Goal: Check status: Check status

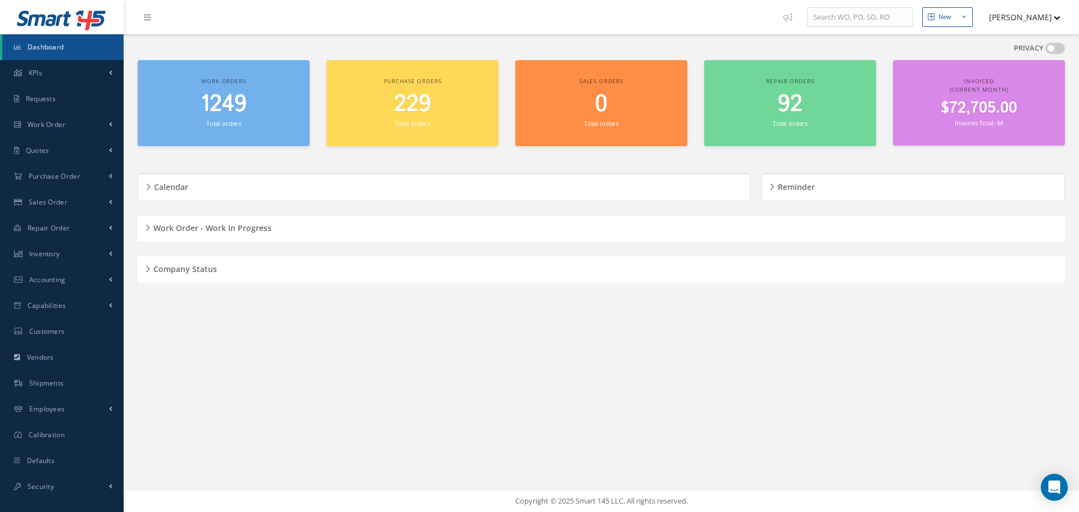
click at [149, 267] on div "Company Status" at bounding box center [602, 269] width 928 height 17
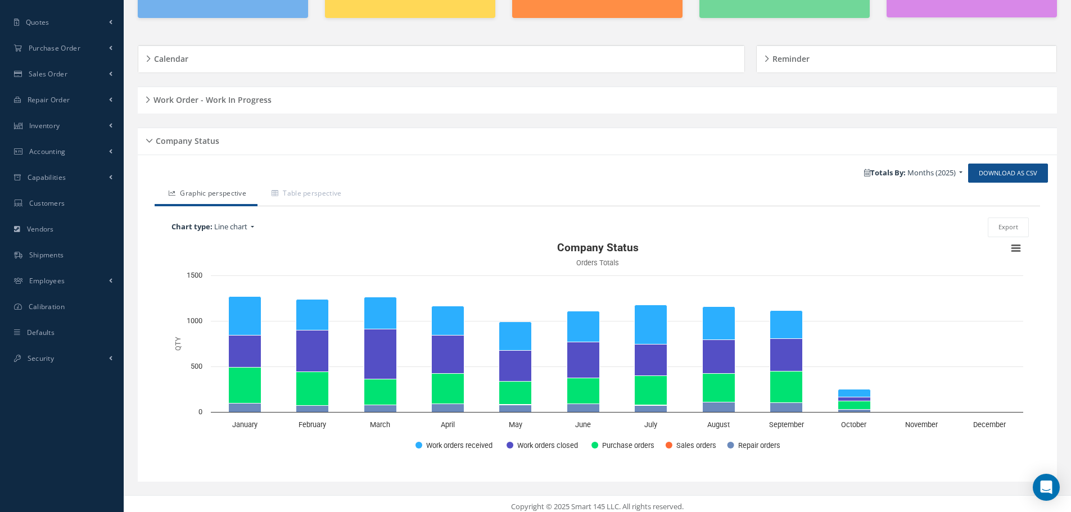
scroll to position [134, 0]
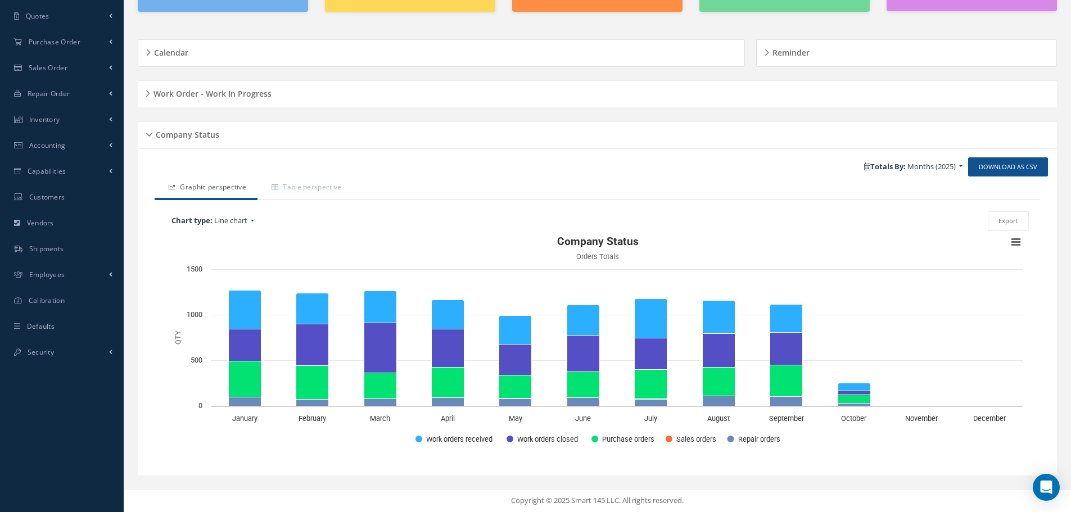
click at [150, 135] on div "Company Status" at bounding box center [597, 134] width 919 height 17
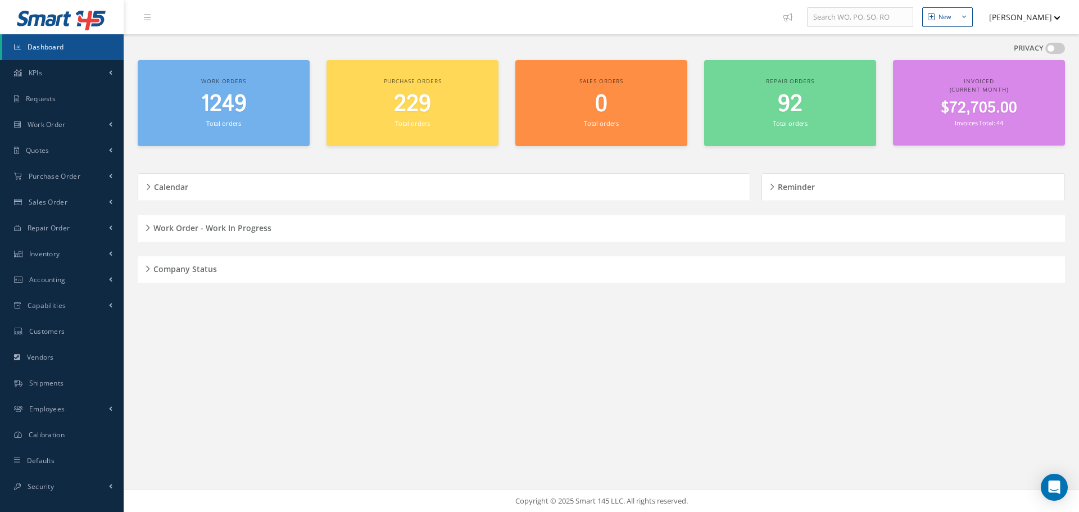
click at [569, 314] on div "PRIVACY See your dashboard information by turning privacy off Work orders 1249 …" at bounding box center [601, 176] width 939 height 285
click at [308, 324] on div "New New Work Order New Purchase Order New Customer Quote New Sales Order New Re…" at bounding box center [602, 256] width 956 height 512
drag, startPoint x: 150, startPoint y: 271, endPoint x: 183, endPoint y: 265, distance: 33.1
click at [150, 270] on h5 "Company Status" at bounding box center [183, 267] width 67 height 13
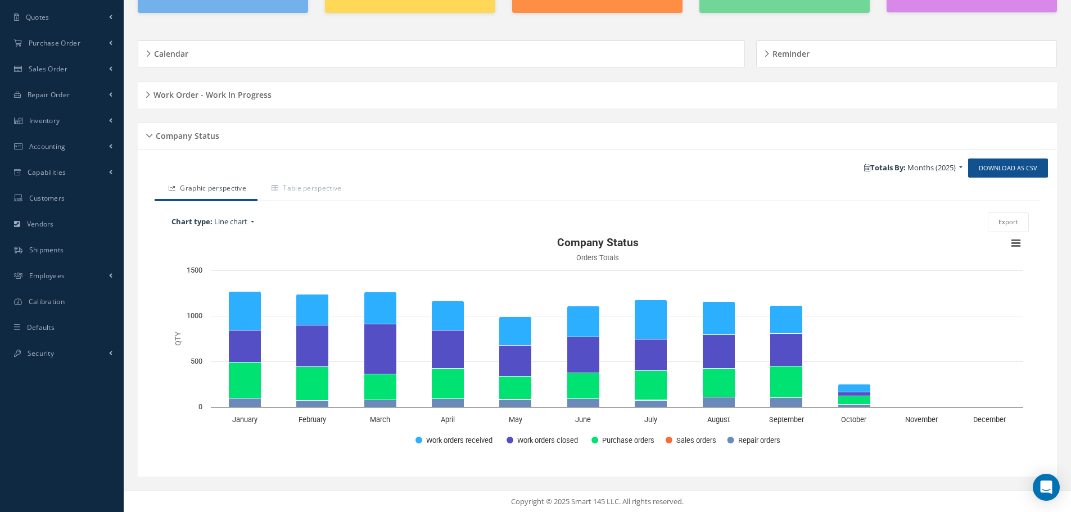
scroll to position [134, 0]
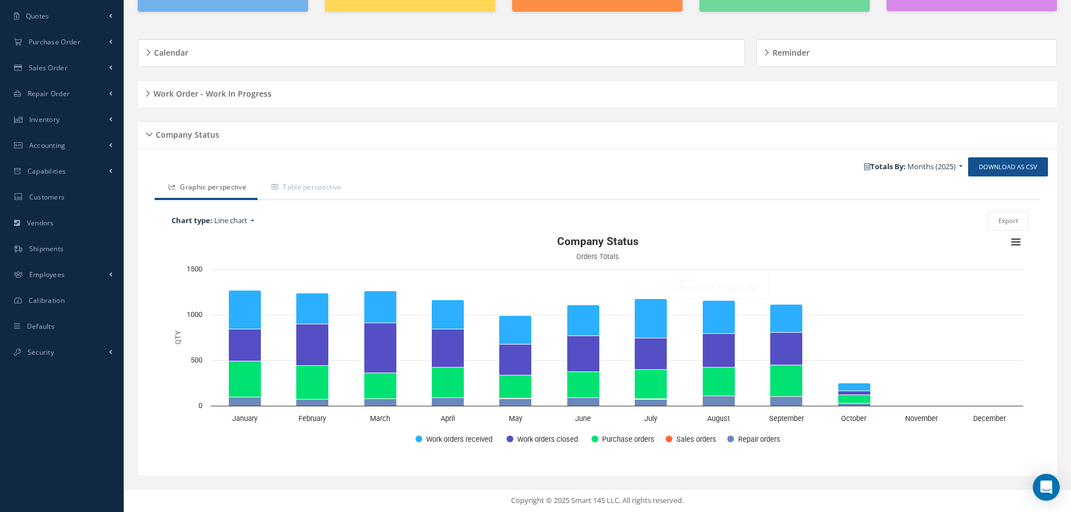
click at [149, 134] on div "Company Status" at bounding box center [597, 134] width 919 height 17
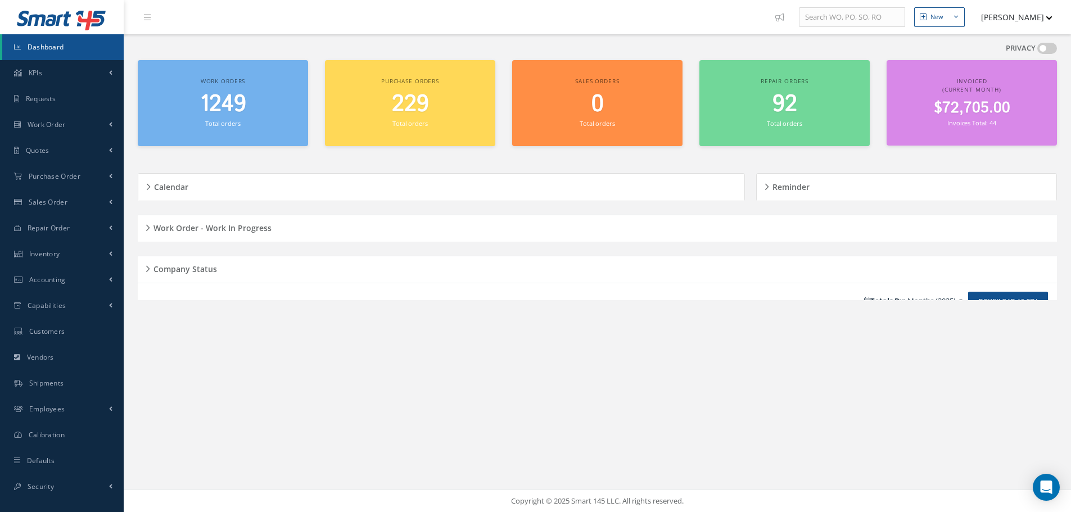
scroll to position [0, 0]
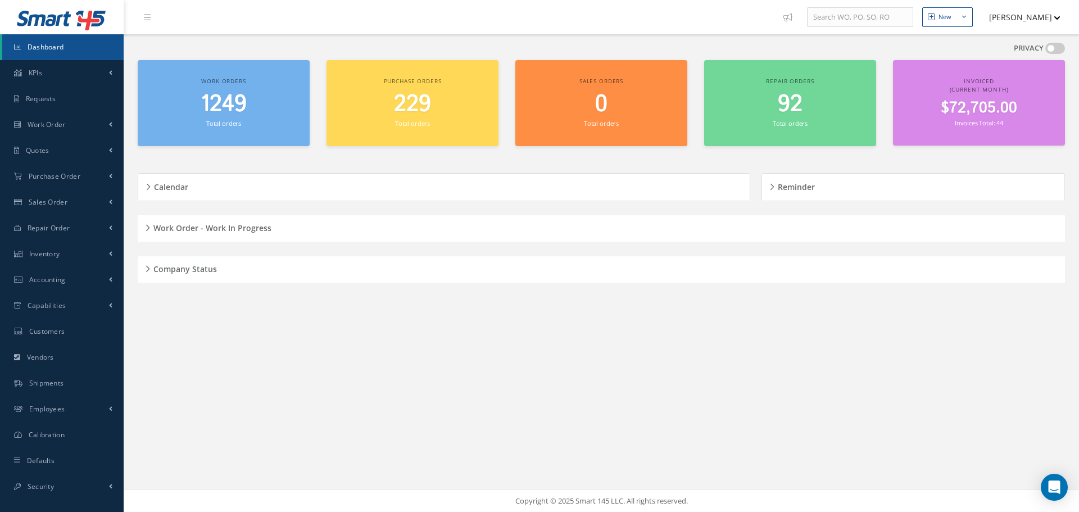
click at [150, 227] on h5 "Work Order - Work In Progress" at bounding box center [210, 226] width 121 height 13
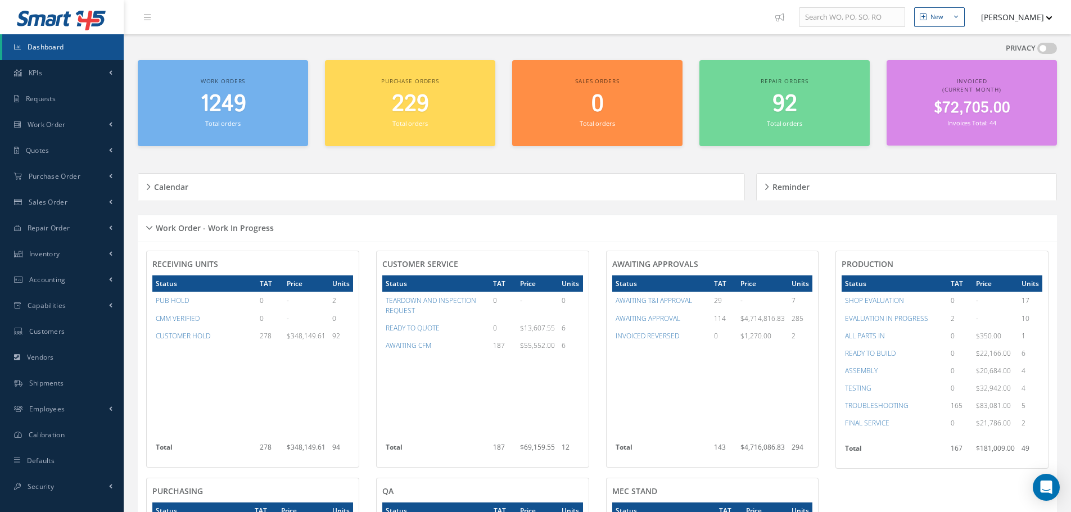
click at [152, 226] on div "Work Order - Work In Progress" at bounding box center [597, 228] width 919 height 17
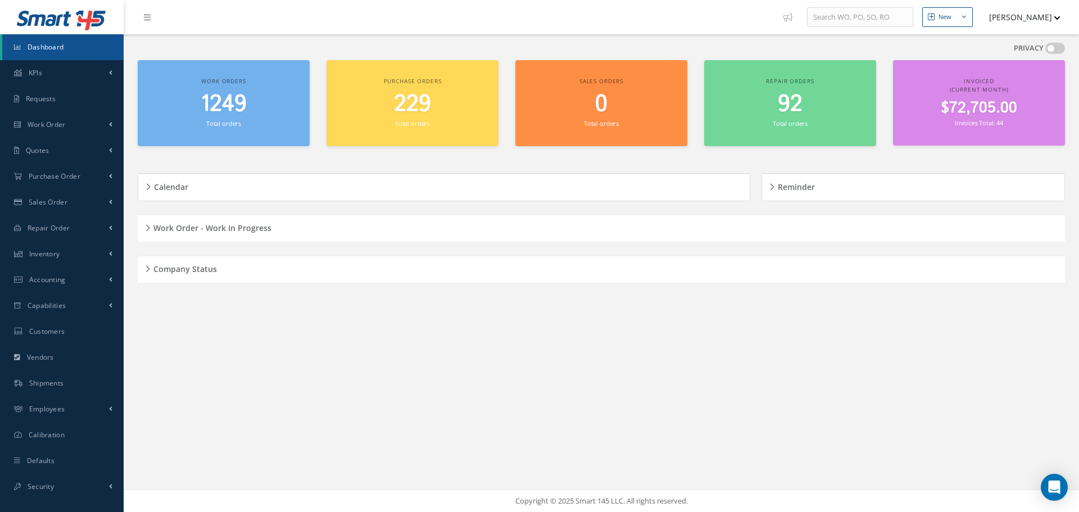
click at [266, 19] on nav "New New Work Order New Purchase Order New Customer Quote New Sales Order New Re…" at bounding box center [602, 17] width 956 height 34
